Goal: Information Seeking & Learning: Learn about a topic

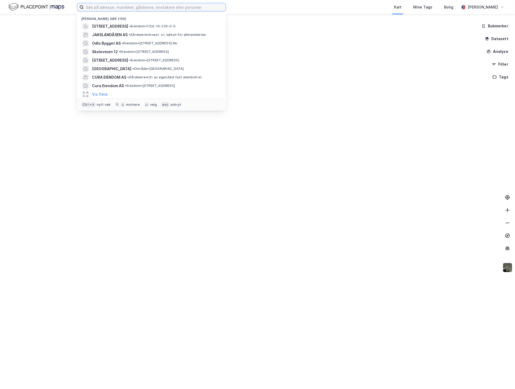
click at [130, 7] on input at bounding box center [155, 7] width 142 height 8
paste input "Grev Wedels Plass 7"
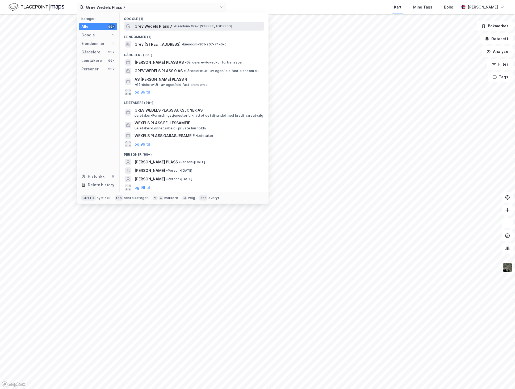
click at [147, 24] on span "Grev Wedels Plass 7" at bounding box center [153, 26] width 38 height 6
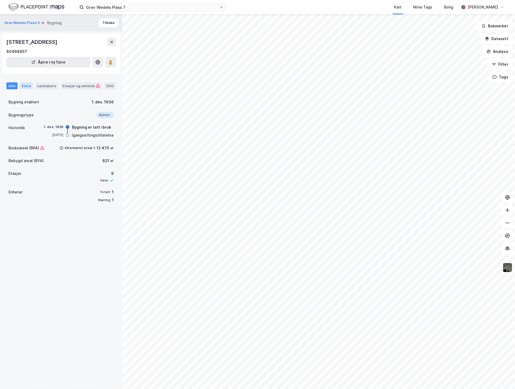
click at [24, 82] on div "Eiere" at bounding box center [26, 85] width 13 height 7
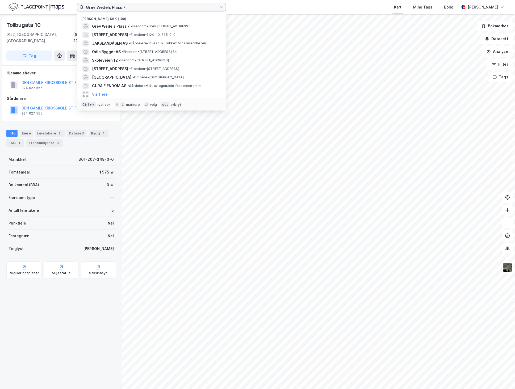
drag, startPoint x: 143, startPoint y: 6, endPoint x: 79, endPoint y: 6, distance: 64.3
click at [79, 6] on label "Grev Wedels Plass 7" at bounding box center [151, 7] width 149 height 9
paste input "Standardveien 28"
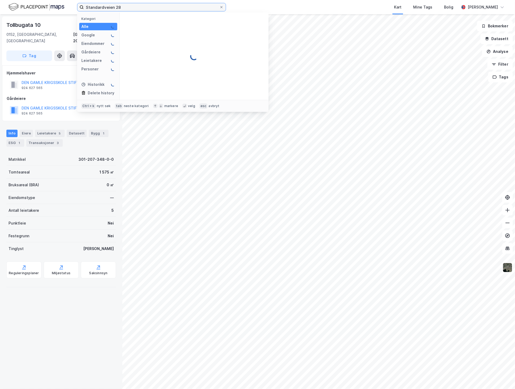
type input "Standardveien 28"
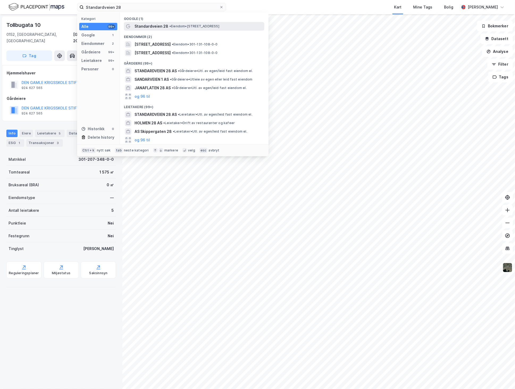
click at [147, 26] on span "Standardveien 28" at bounding box center [151, 26] width 34 height 6
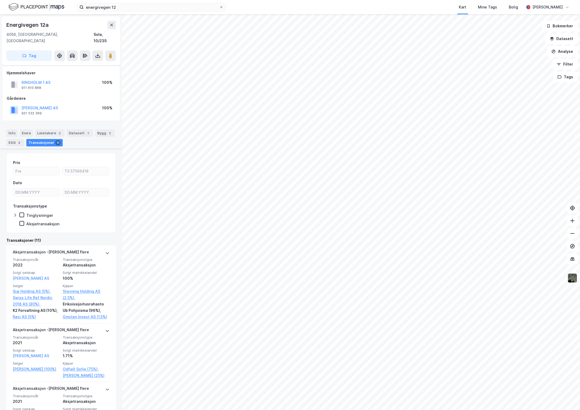
scroll to position [134, 0]
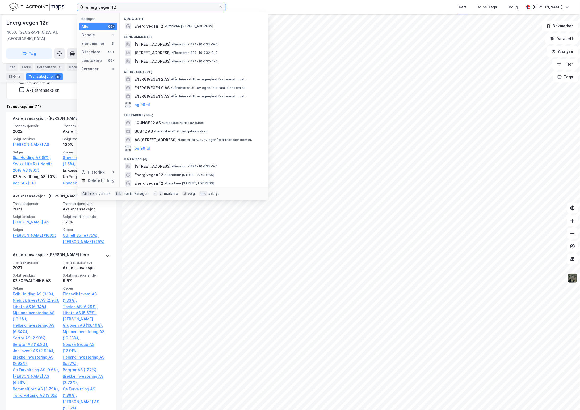
drag, startPoint x: 116, startPoint y: 8, endPoint x: 74, endPoint y: 0, distance: 43.2
click at [73, 2] on div "energivegen 12 Kategori Alle 99+ Google 1 Eiendommer 3 Gårdeiere 99+ Leietakere…" at bounding box center [290, 7] width 580 height 14
paste input "[GEOGRAPHIC_DATA]"
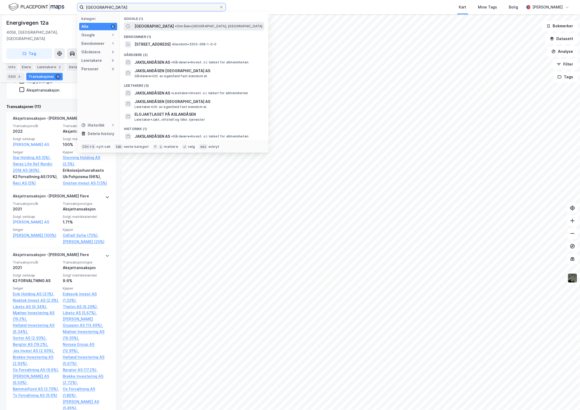
type input "[GEOGRAPHIC_DATA]"
click at [148, 26] on span "[GEOGRAPHIC_DATA]" at bounding box center [153, 26] width 39 height 6
